Goal: Task Accomplishment & Management: Manage account settings

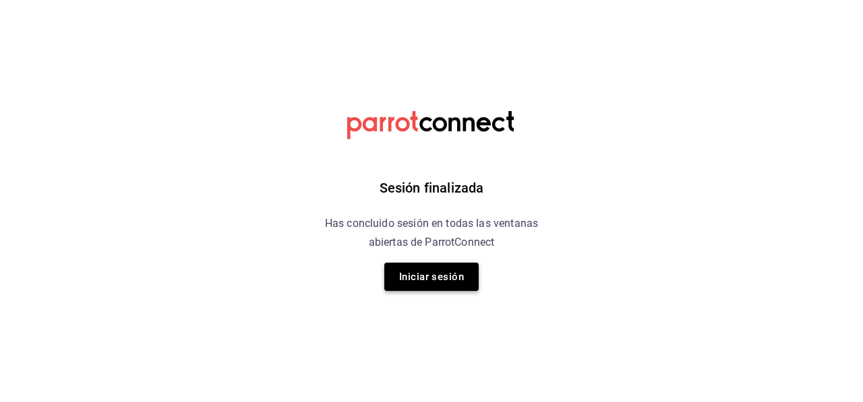
click at [447, 286] on button "Iniciar sesión" at bounding box center [431, 277] width 94 height 28
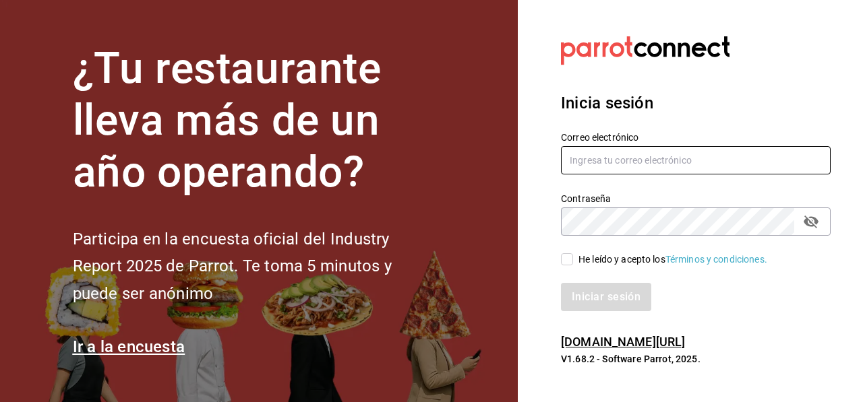
type input "[PERSON_NAME][EMAIL_ADDRESS][PERSON_NAME][DOMAIN_NAME]"
